Goal: Task Accomplishment & Management: Complete application form

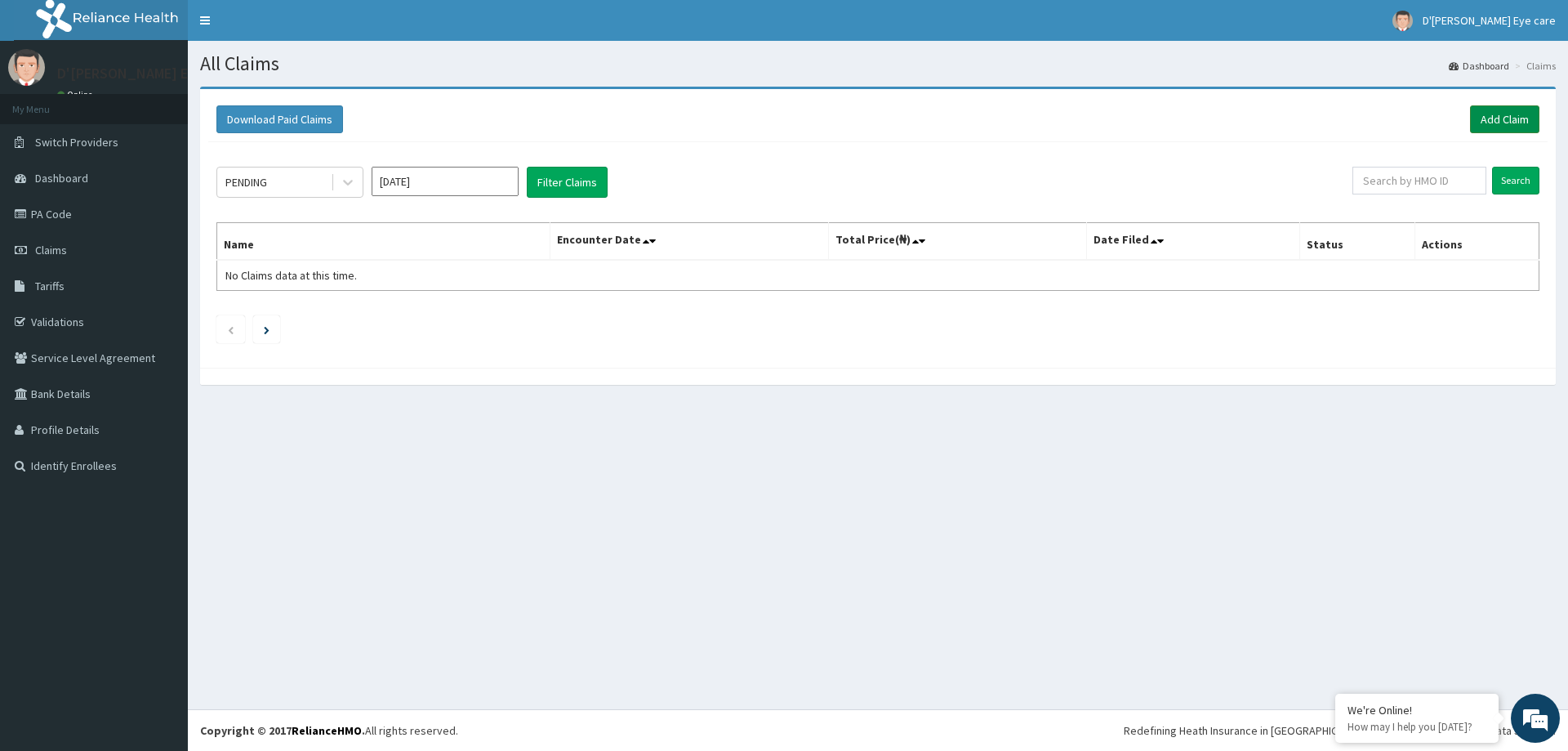
click at [1520, 116] on link "Add Claim" at bounding box center [1504, 119] width 69 height 27
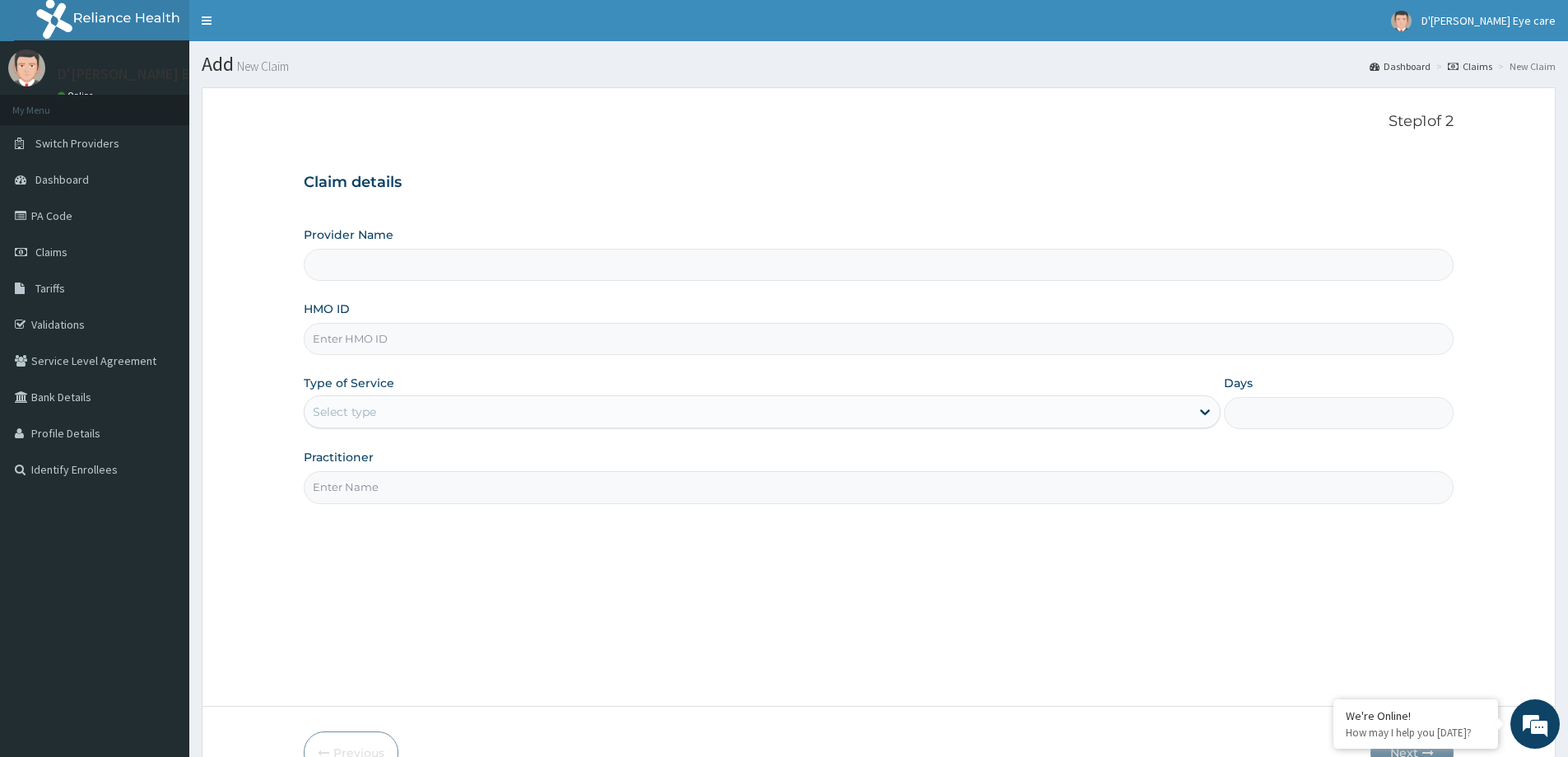
type input "D'Cindy Eye Care"
click at [351, 336] on input "HMO ID" at bounding box center [878, 339] width 1150 height 32
paste input "PA/BCAEA9"
type input "PA/BCAEA9"
click at [341, 337] on input "PA/BCAEA9" at bounding box center [878, 339] width 1150 height 32
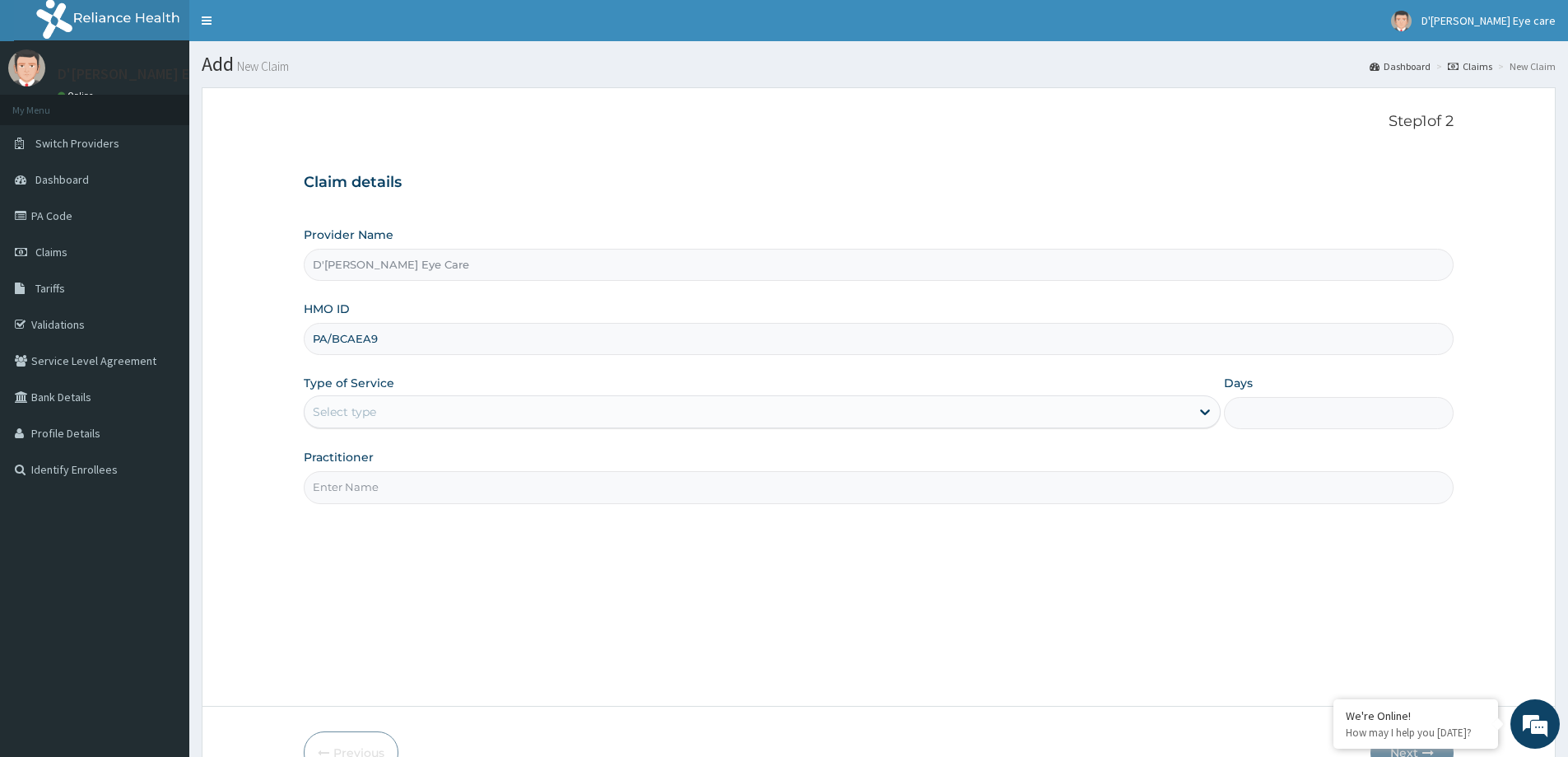
click at [341, 337] on input "PA/BCAEA9" at bounding box center [878, 339] width 1150 height 32
click at [336, 336] on input "HMO ID" at bounding box center [878, 339] width 1150 height 32
paste input "NTD/10106/C"
type input "NTD/10106/C"
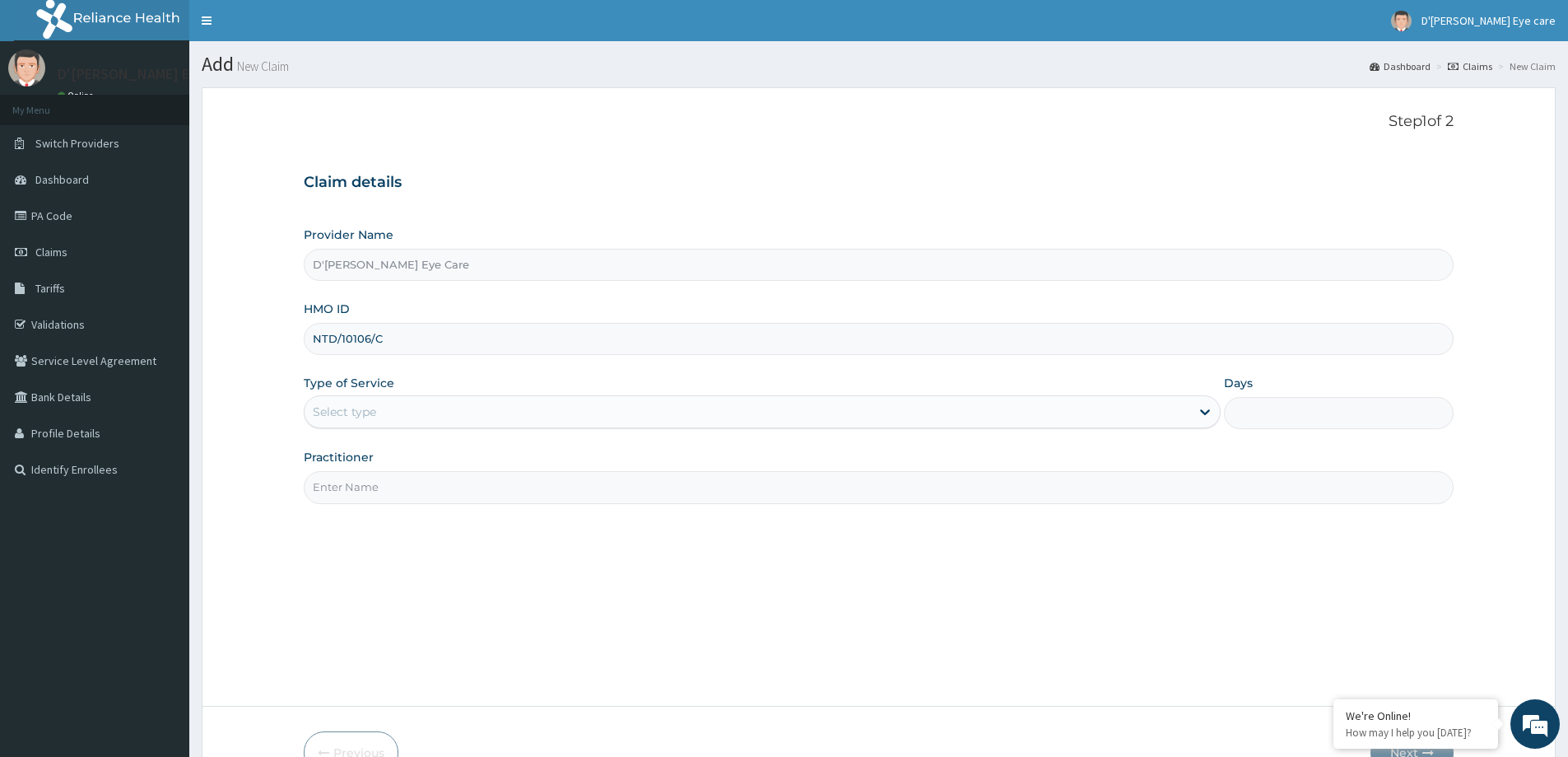
click at [373, 410] on div "Select type" at bounding box center [345, 412] width 64 height 17
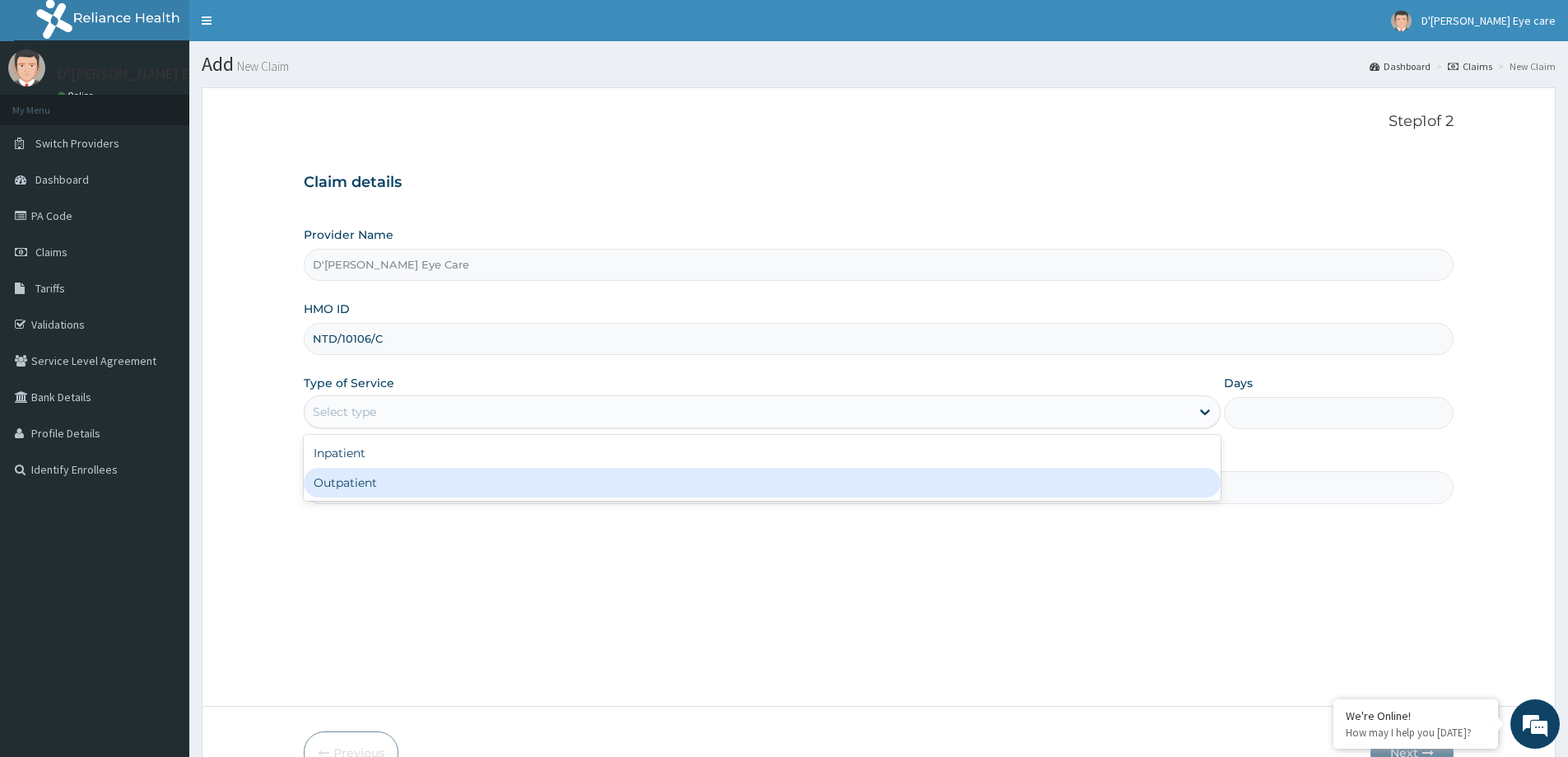
click at [368, 478] on div "Outpatient" at bounding box center [762, 482] width 917 height 29
type input "1"
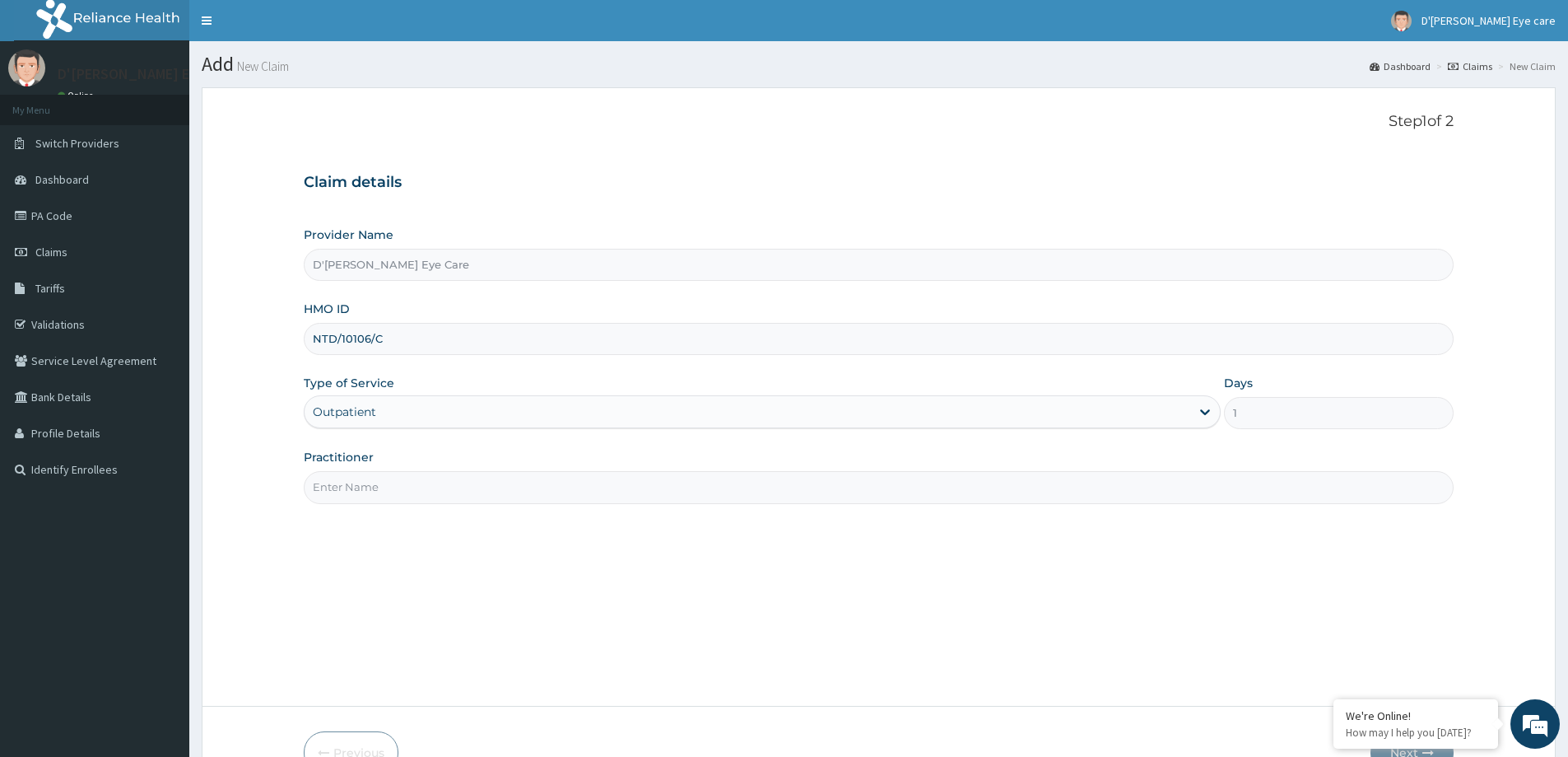
click at [360, 485] on input "Practitioner" at bounding box center [878, 487] width 1150 height 32
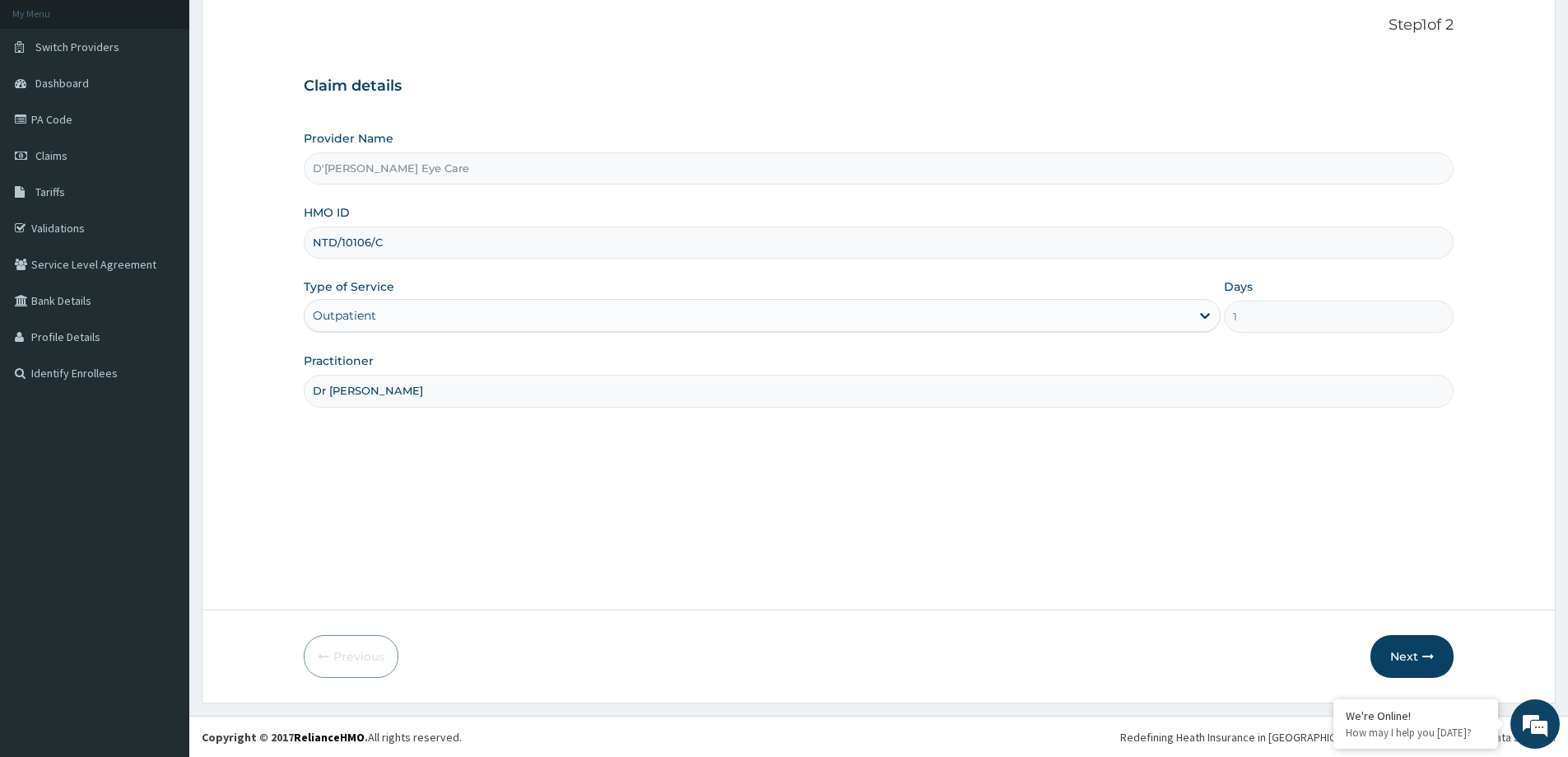
scroll to position [97, 0]
type input "Dr Ebuka"
click at [1419, 650] on button "Next" at bounding box center [1412, 655] width 83 height 43
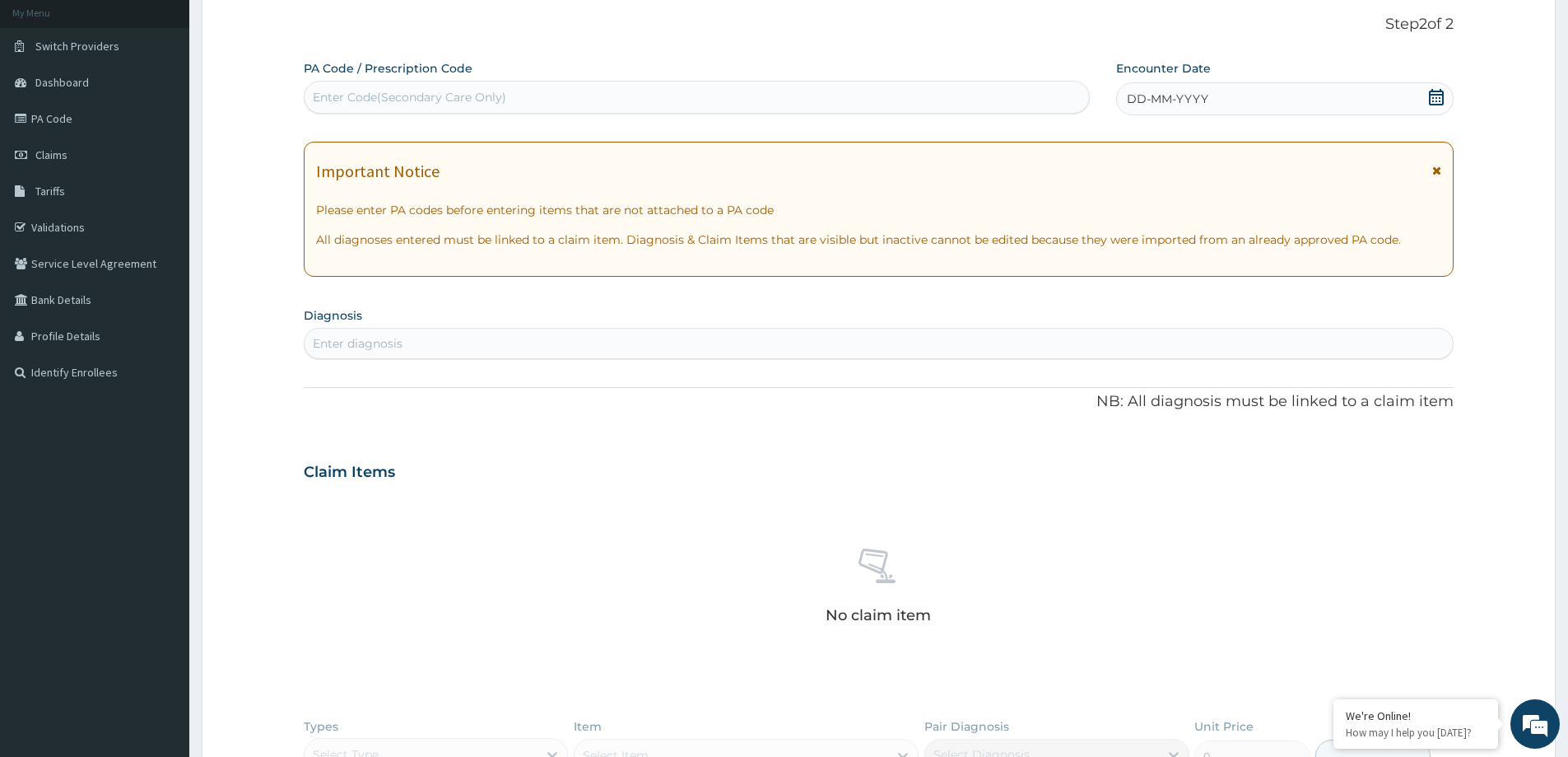
click at [355, 90] on div "Enter Code(Secondary Care Only)" at bounding box center [409, 97] width 194 height 17
click at [337, 87] on div "Enter Code(Secondary Care Only)" at bounding box center [696, 97] width 784 height 26
paste input "PA/BCAEA9"
type input "PA/BCAEA9"
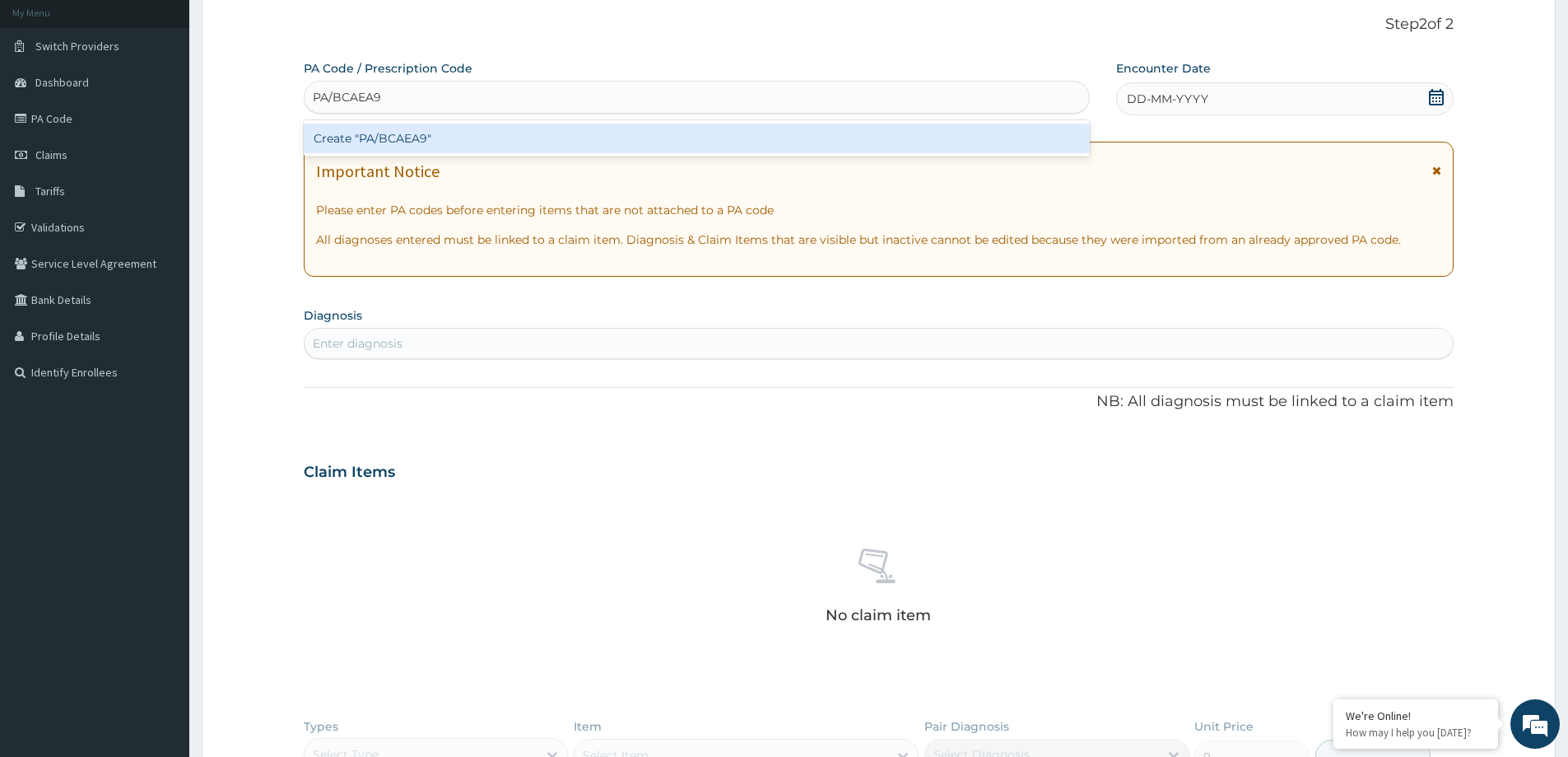
click at [388, 140] on div "Create "PA/BCAEA9"" at bounding box center [696, 138] width 786 height 29
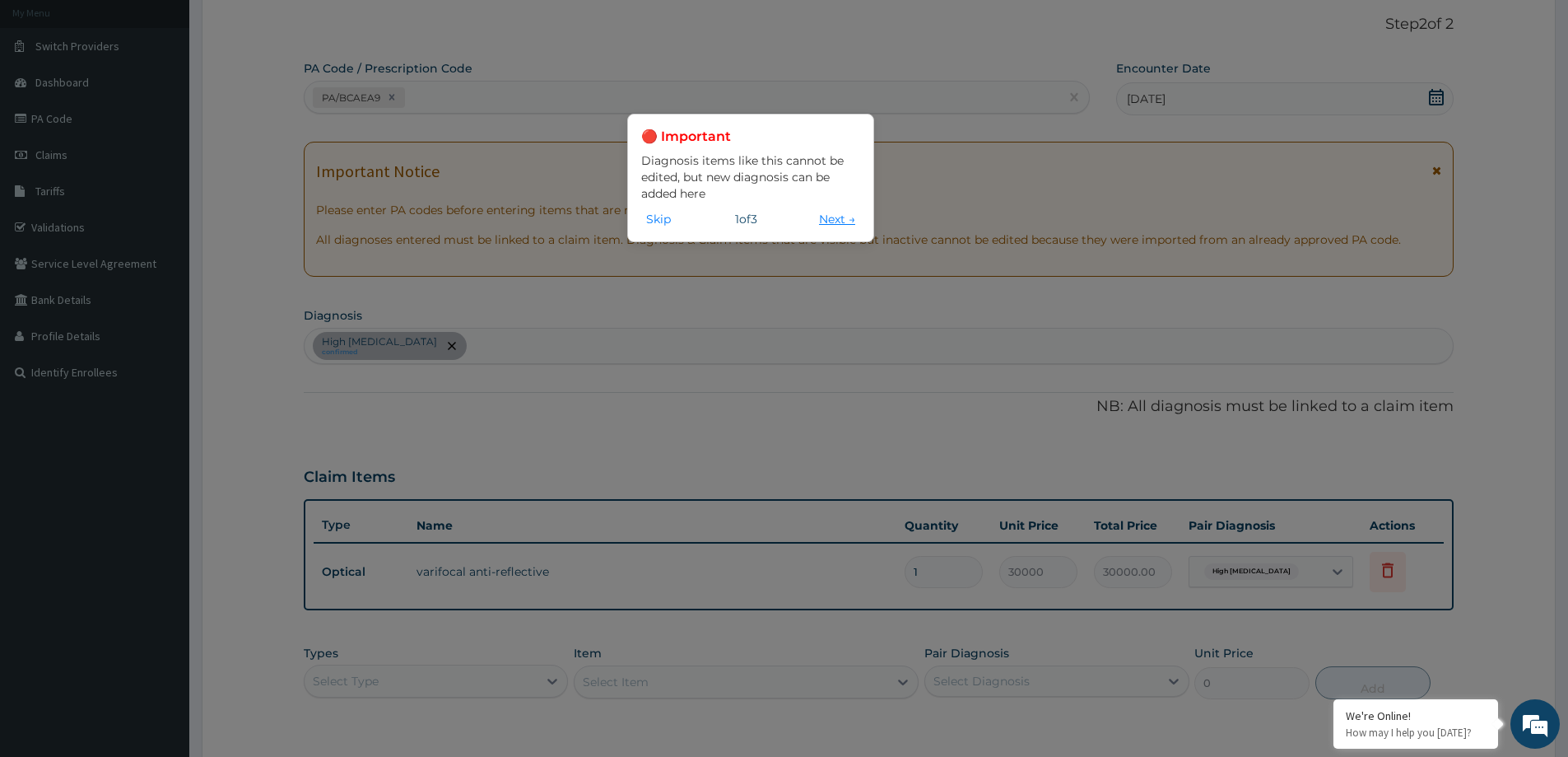
click at [830, 217] on button "Next →" at bounding box center [836, 219] width 46 height 18
click at [830, 217] on div "🔴 Important Diagnosis items like this cannot be edited, but new diagnosis can b…" at bounding box center [784, 378] width 1568 height 757
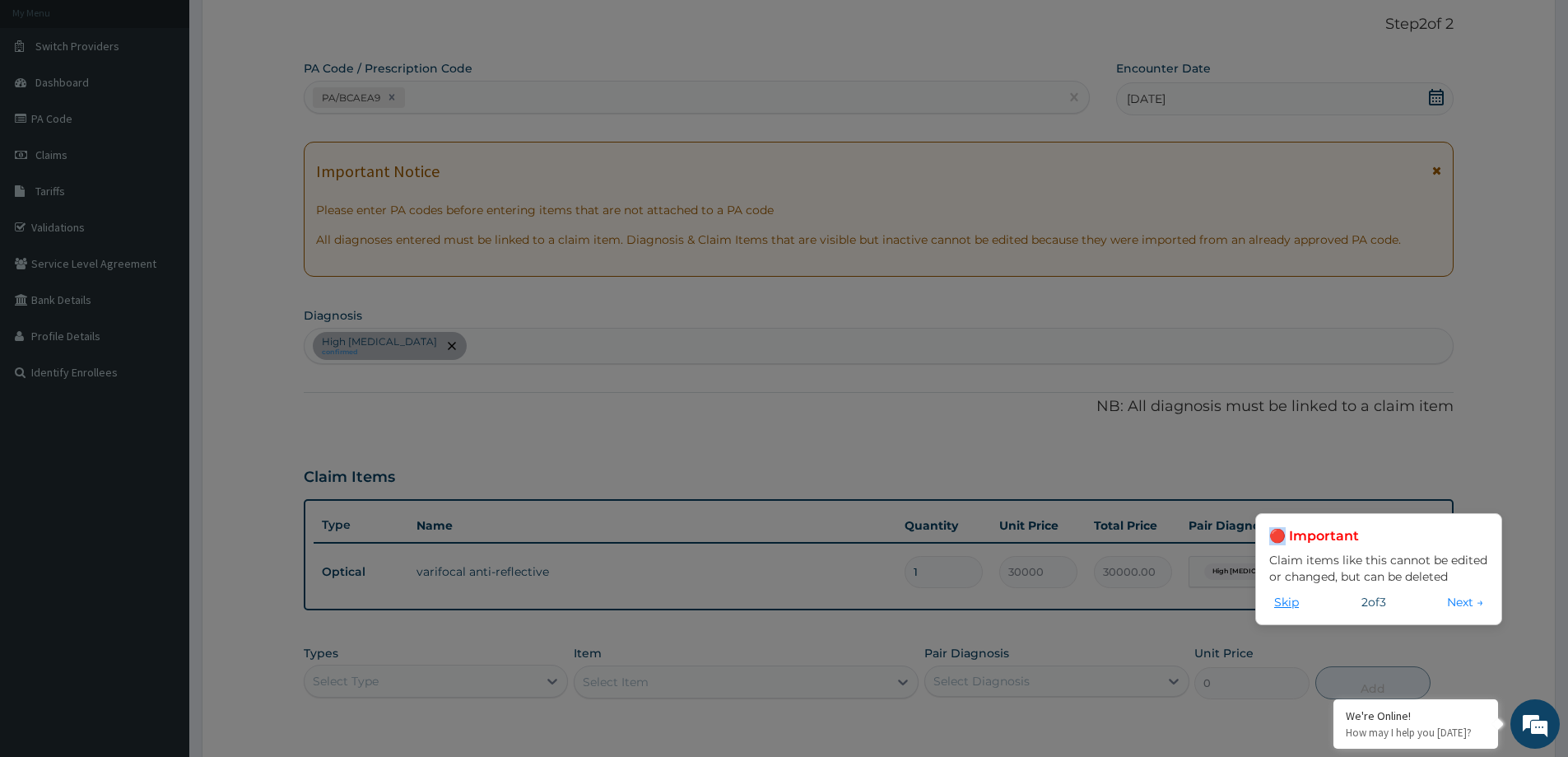
click at [1279, 603] on button "Skip" at bounding box center [1286, 602] width 34 height 18
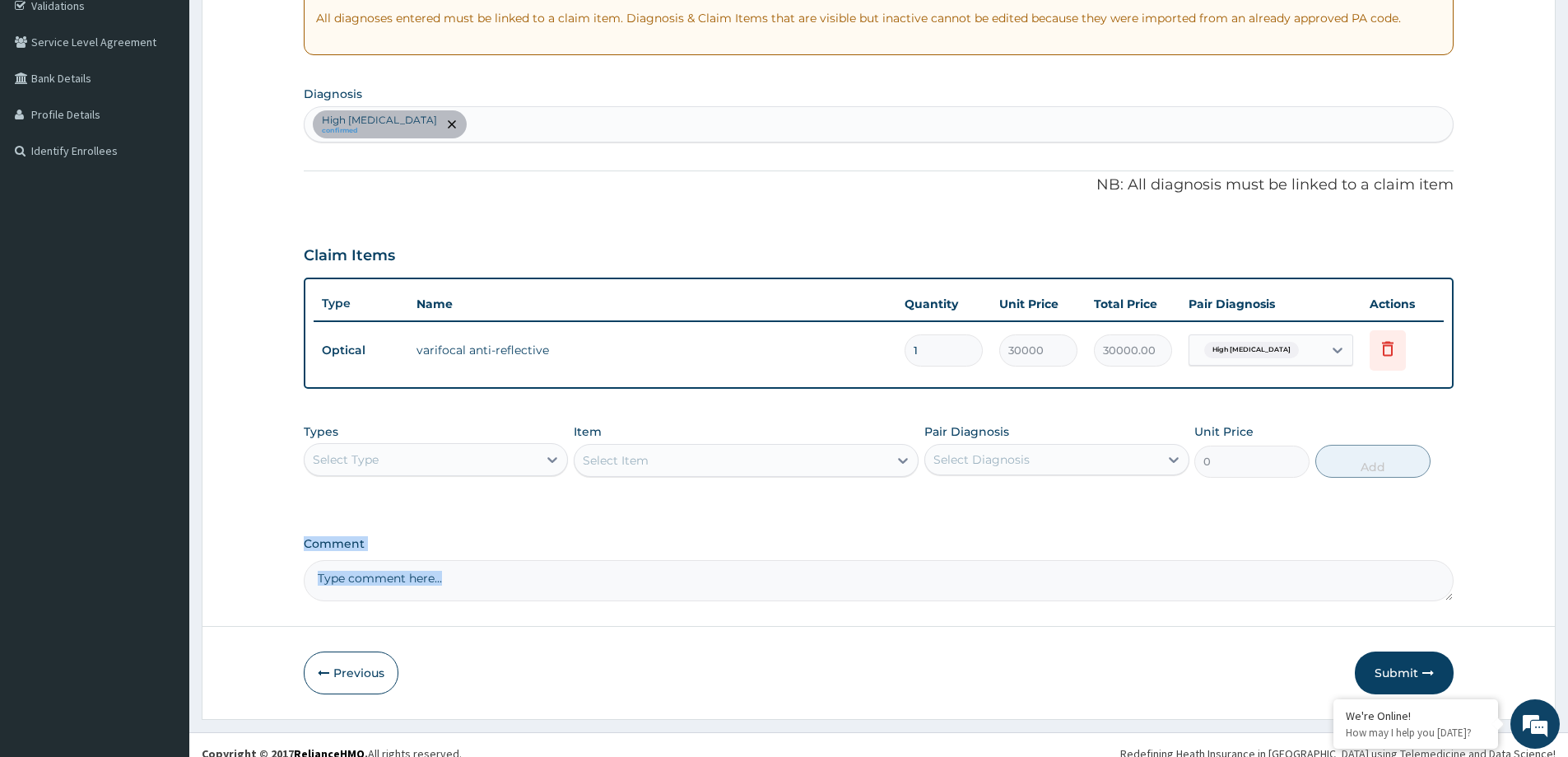
scroll to position [336, 0]
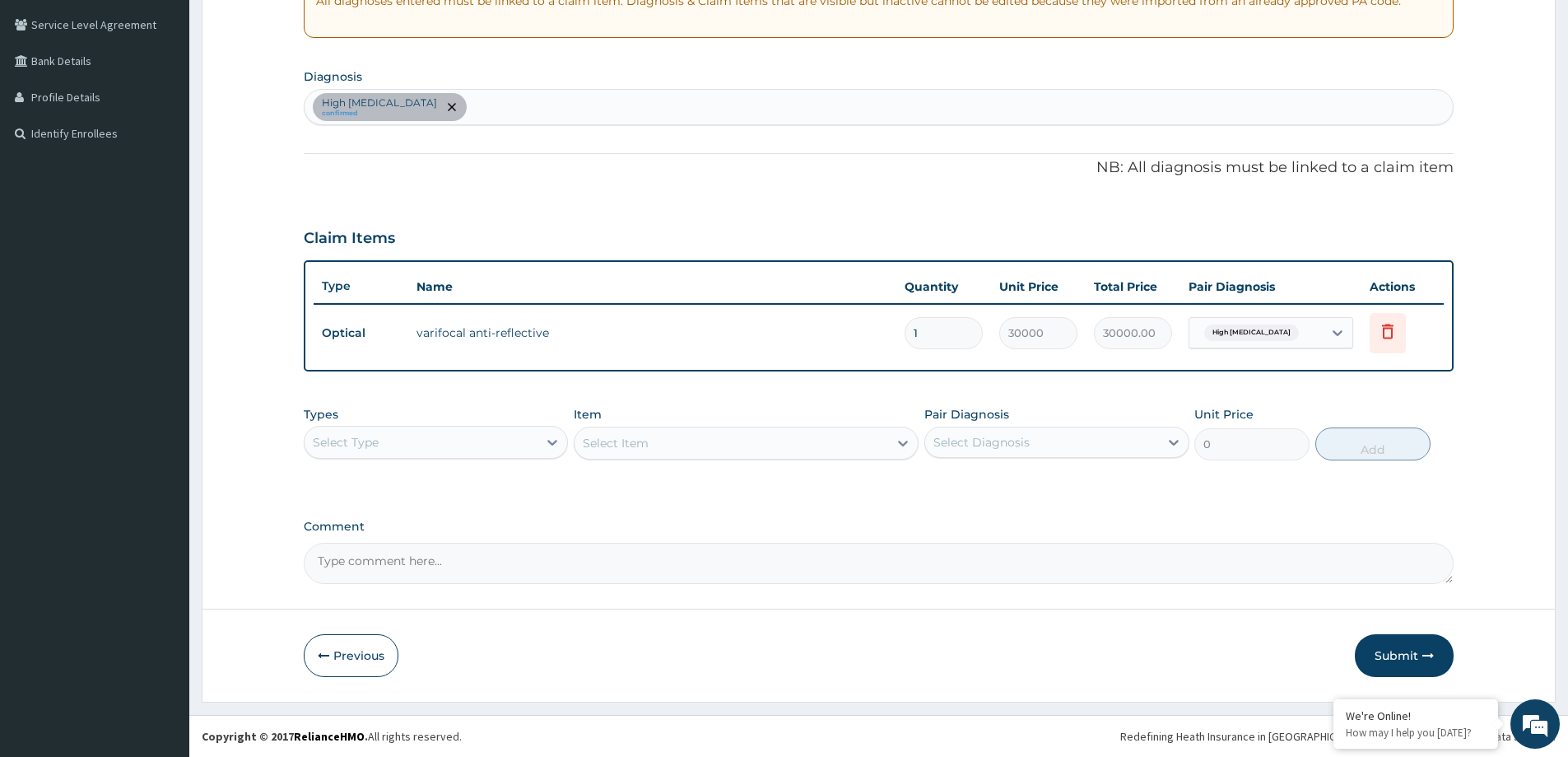
click at [497, 494] on div "PA Code / Prescription Code PA/BCAEA9 Encounter Date 12-08-2025 Important Notic…" at bounding box center [878, 202] width 1150 height 763
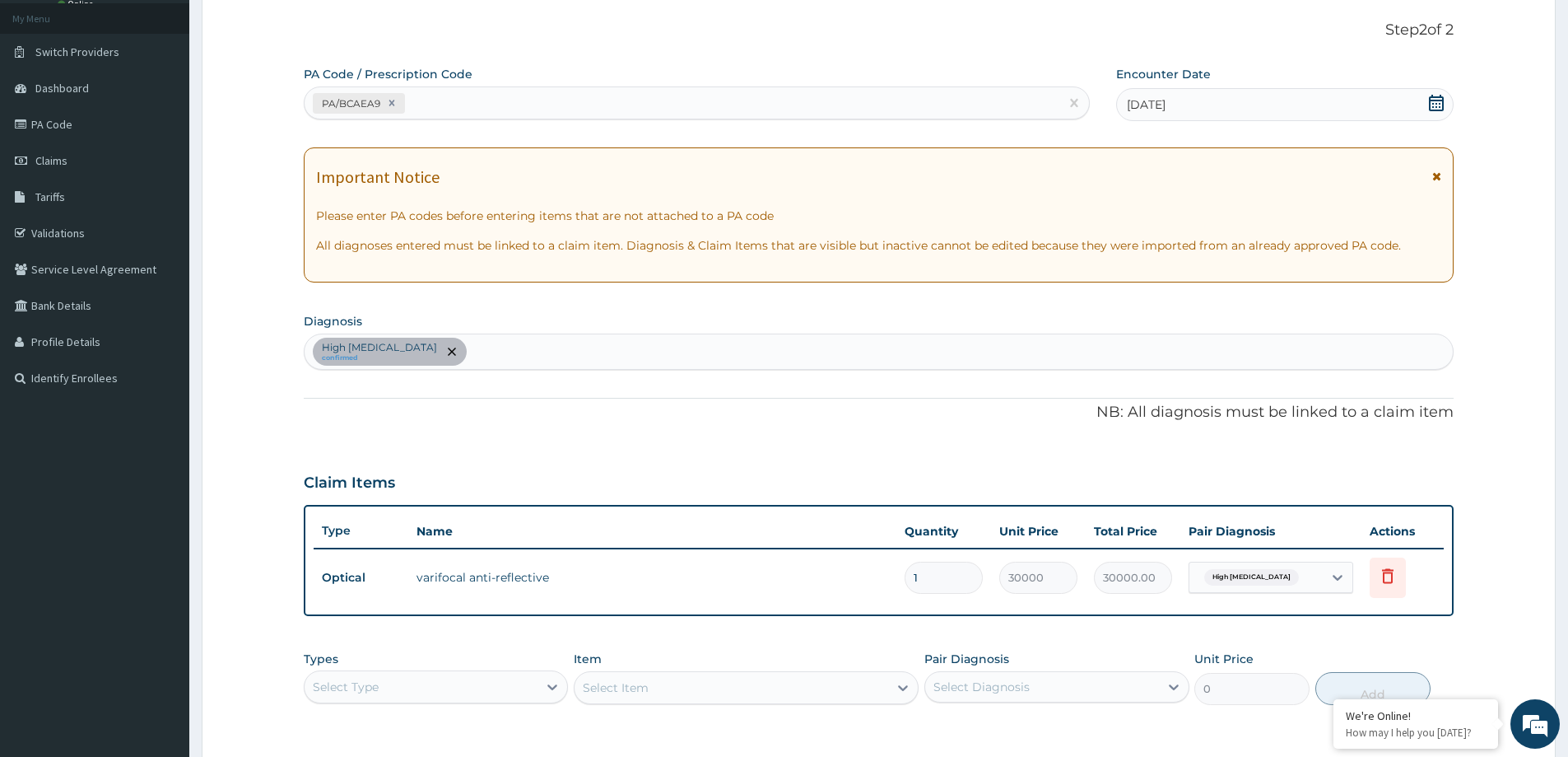
scroll to position [89, 0]
click at [517, 354] on div "High astigmatism confirmed" at bounding box center [878, 353] width 1149 height 34
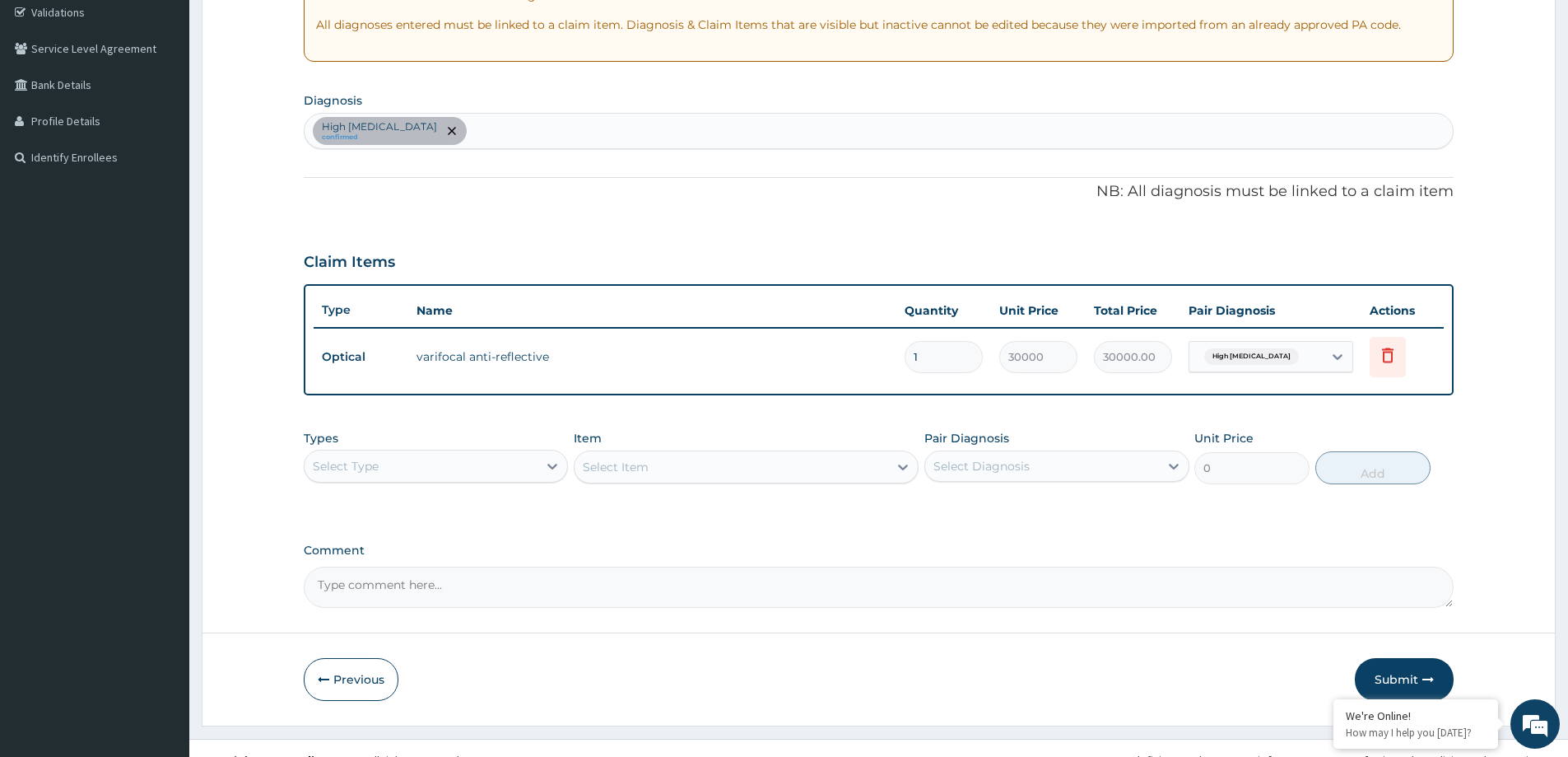
scroll to position [336, 0]
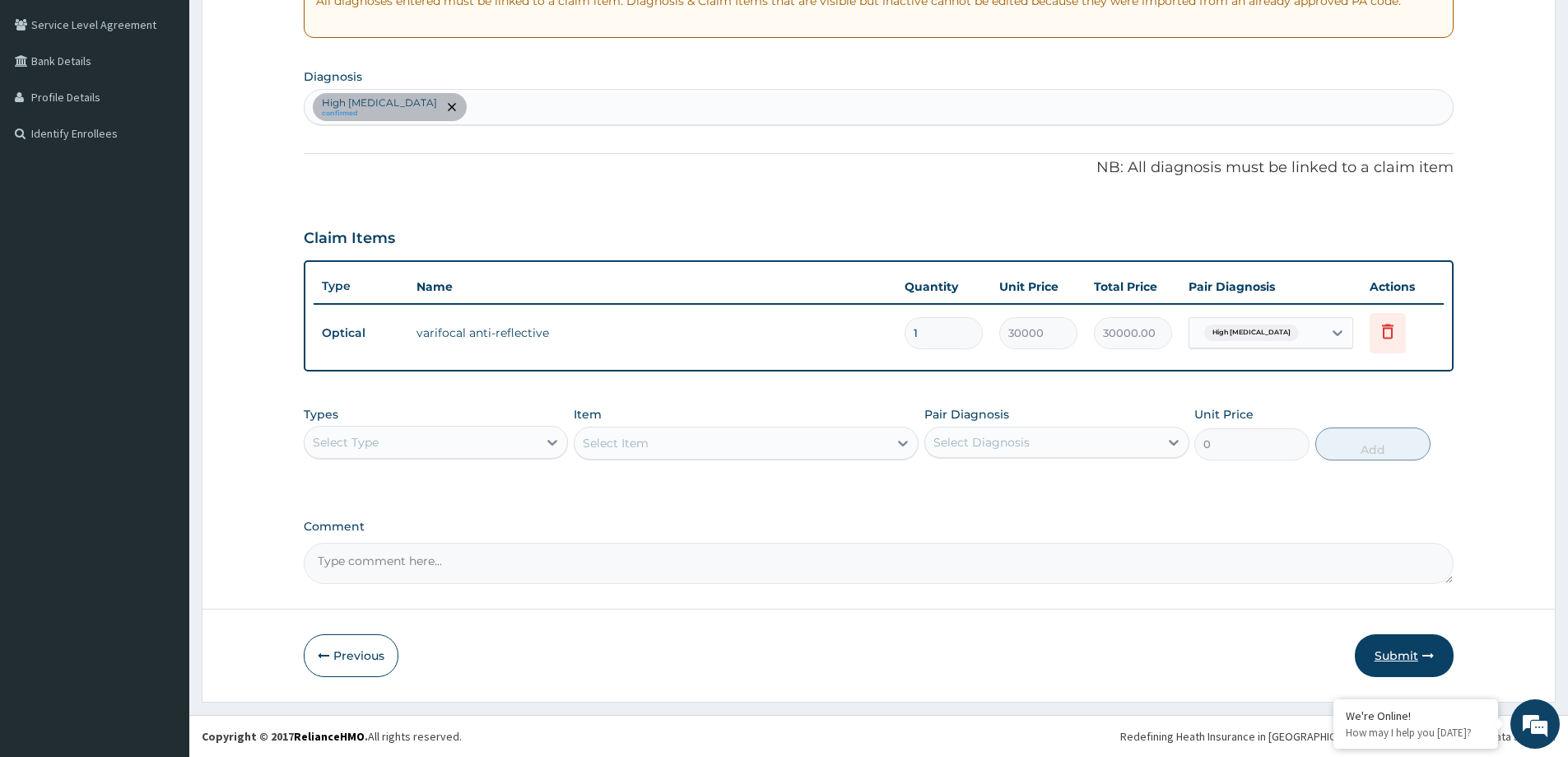
click at [1409, 654] on button "Submit" at bounding box center [1404, 655] width 99 height 43
